Goal: Task Accomplishment & Management: Use online tool/utility

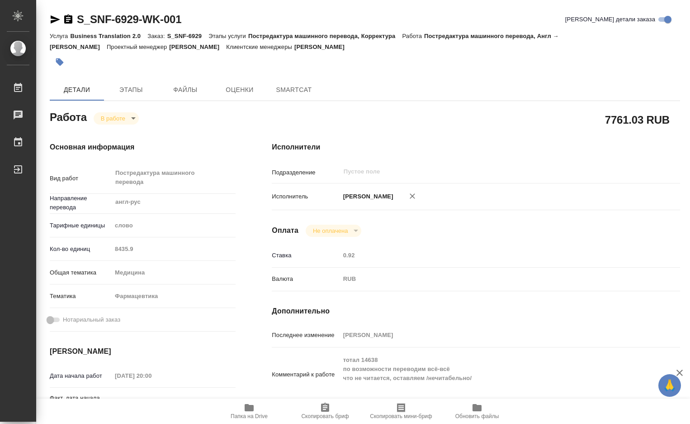
type textarea "x"
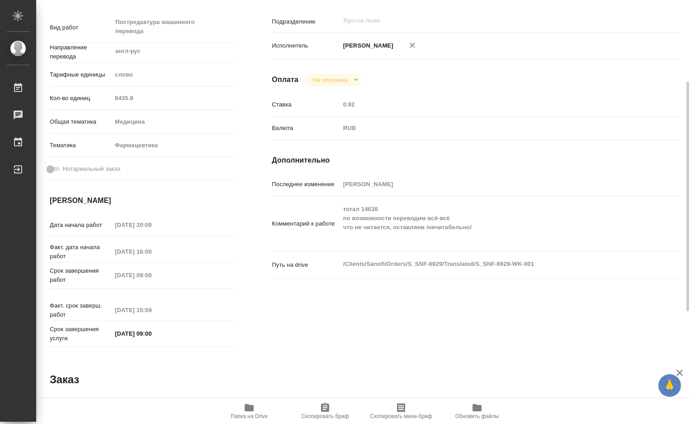
type textarea "x"
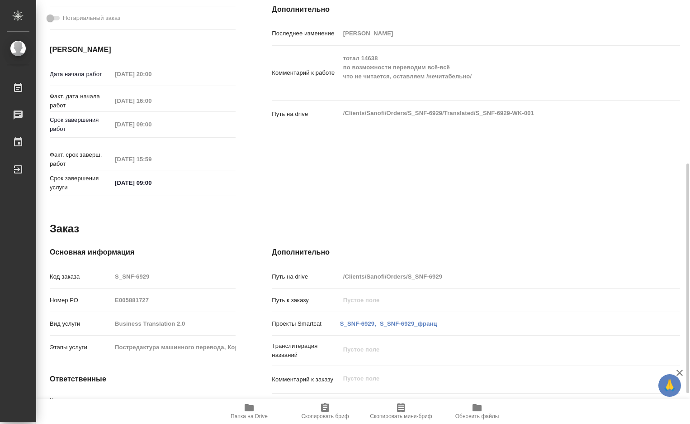
scroll to position [151, 0]
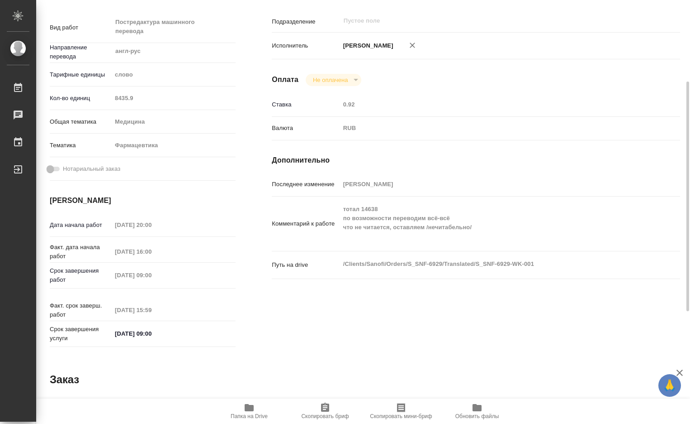
type textarea "x"
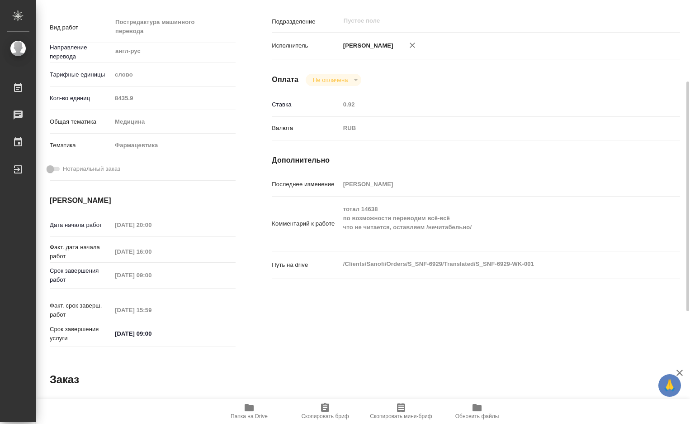
type textarea "x"
